Goal: Find specific page/section: Find specific page/section

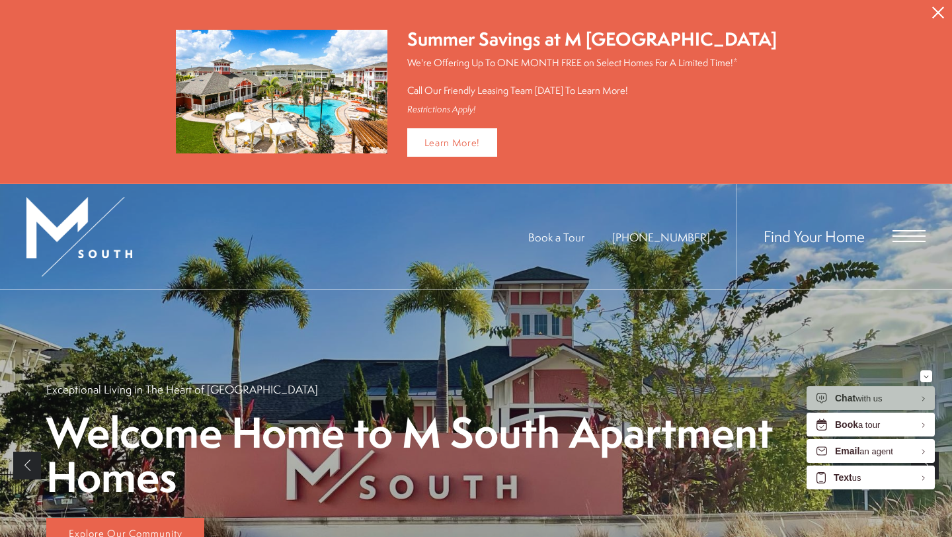
click at [901, 249] on div "Find Your Home" at bounding box center [831, 236] width 189 height 105
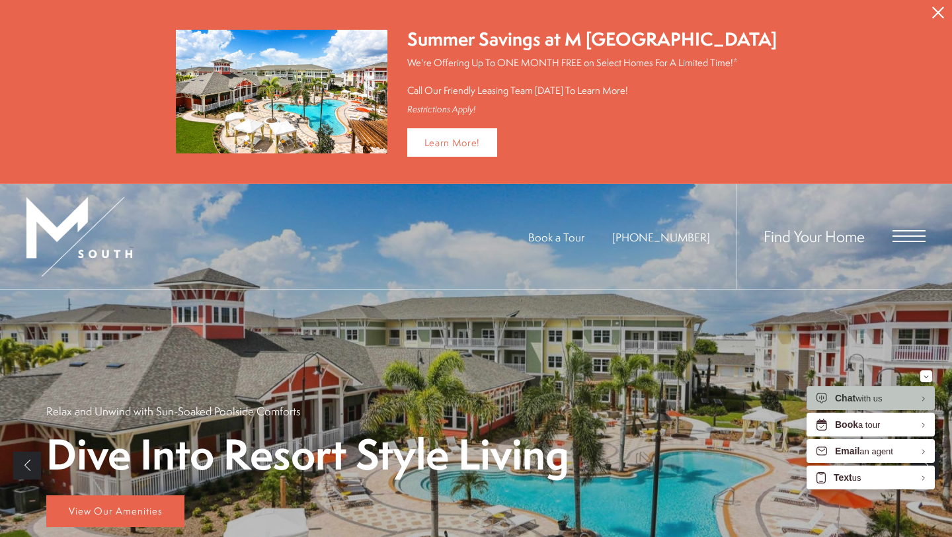
click at [907, 230] on span "Open Menu" at bounding box center [909, 230] width 33 height 1
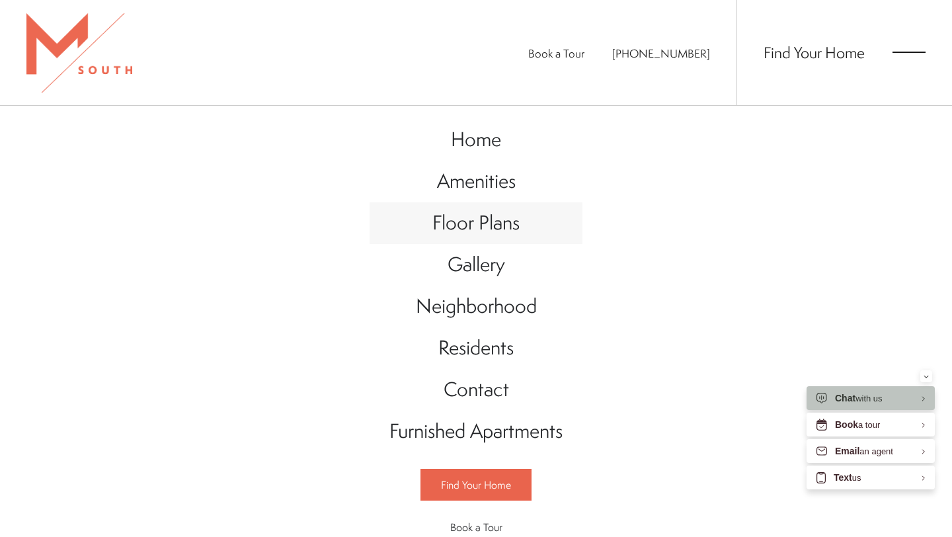
click at [481, 225] on span "Floor Plans" at bounding box center [476, 222] width 87 height 27
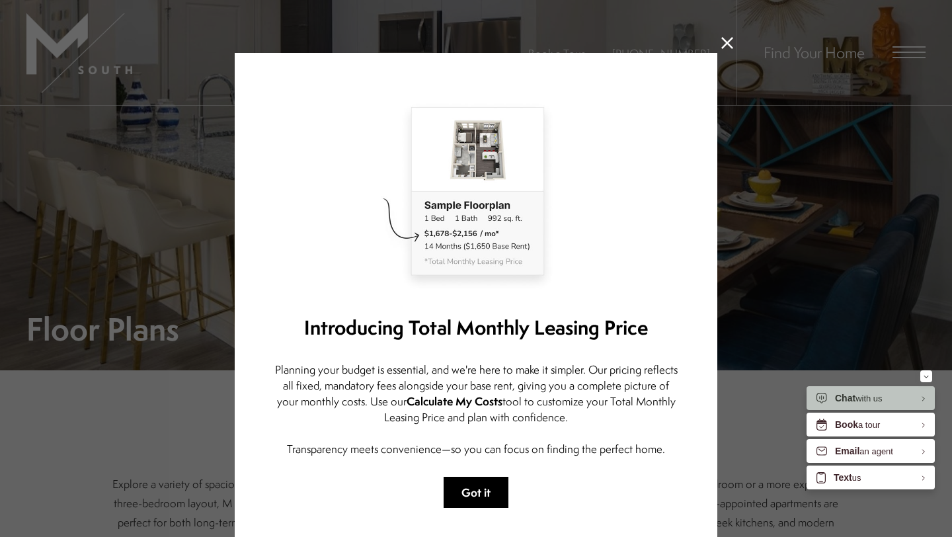
click at [485, 495] on button "Got it" at bounding box center [476, 492] width 65 height 31
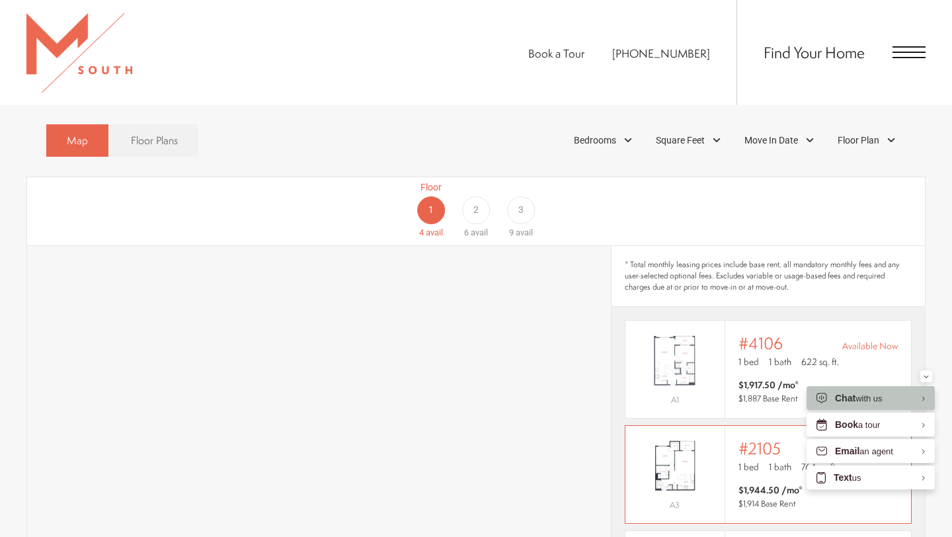
scroll to position [717, 0]
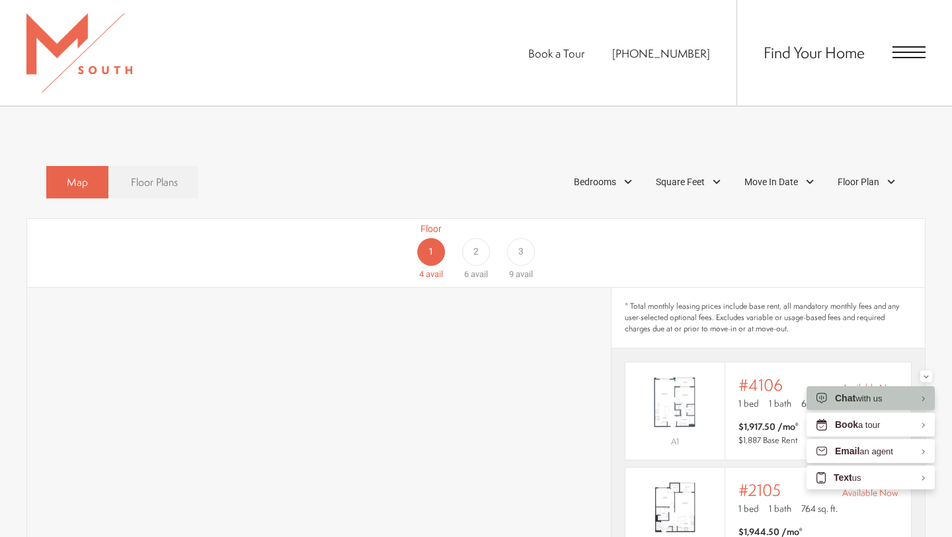
click at [140, 173] on link "Floor Plans" at bounding box center [154, 182] width 88 height 32
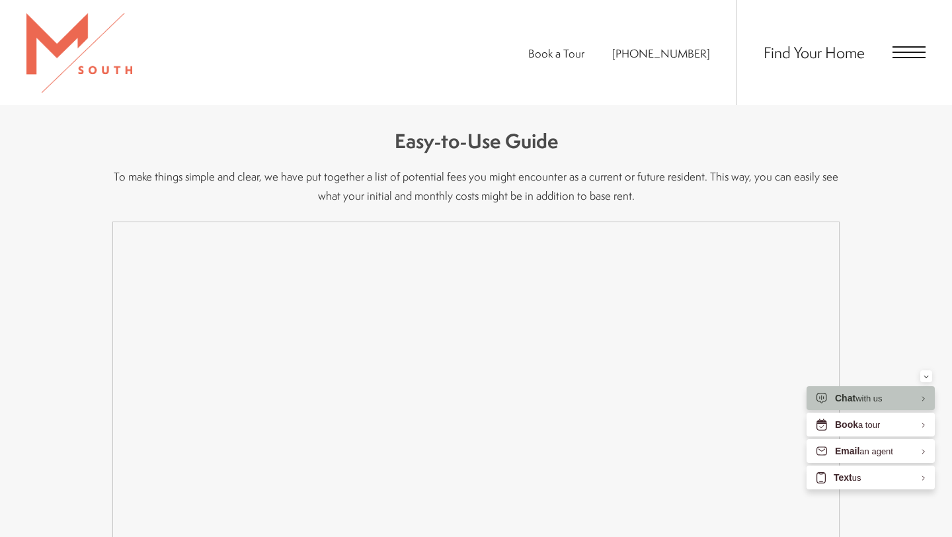
scroll to position [1945, 0]
